Goal: Find specific page/section: Find specific page/section

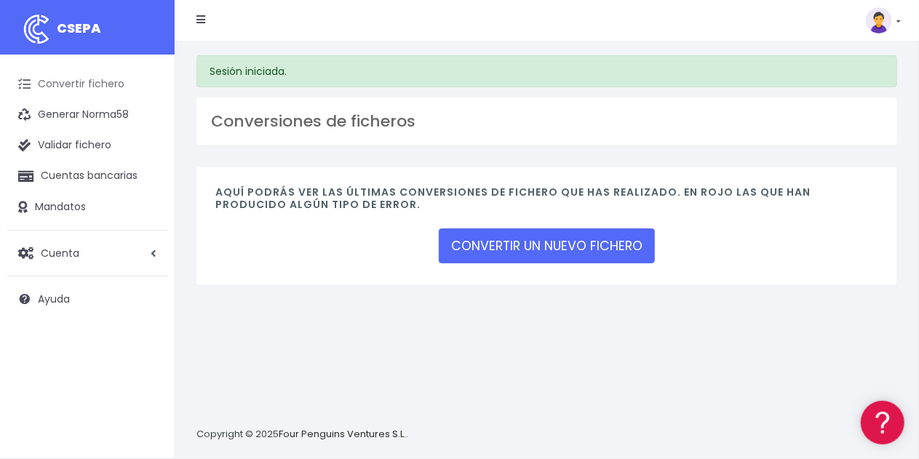
click at [107, 84] on link "Convertir fichero" at bounding box center [87, 84] width 160 height 31
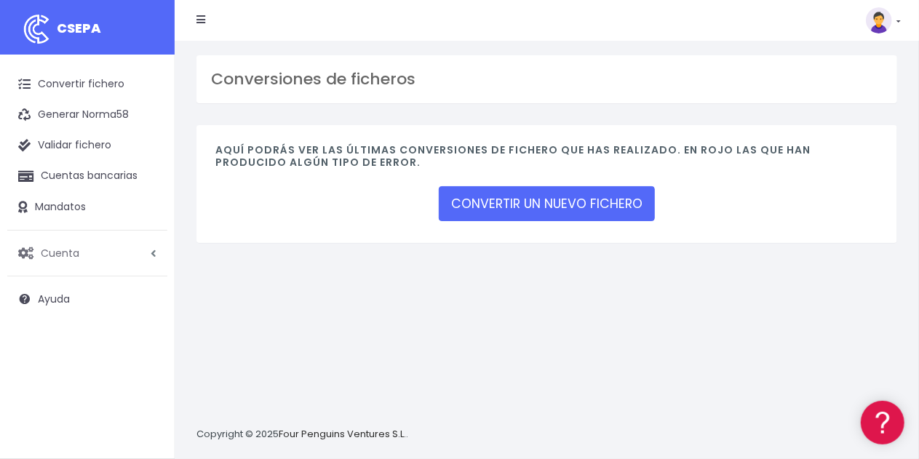
click at [132, 253] on link "Cuenta" at bounding box center [87, 253] width 160 height 31
click at [101, 337] on link "Facturación" at bounding box center [95, 340] width 144 height 26
